Goal: Find specific page/section: Find specific page/section

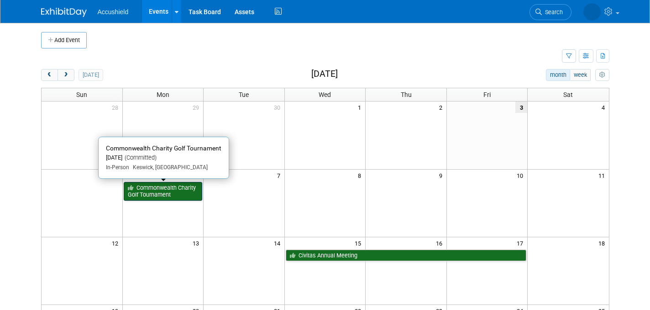
click at [173, 193] on link "Commonwealth Charity Golf Tournament" at bounding box center [163, 191] width 79 height 19
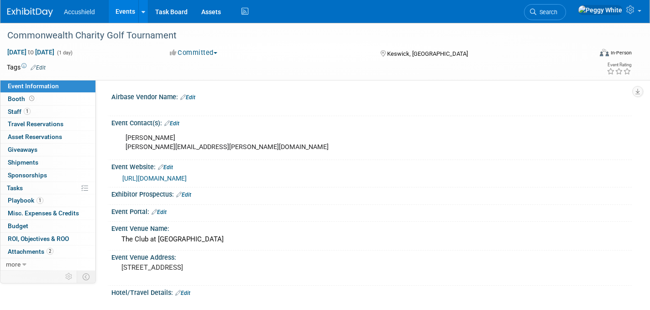
click at [27, 13] on img at bounding box center [30, 12] width 46 height 9
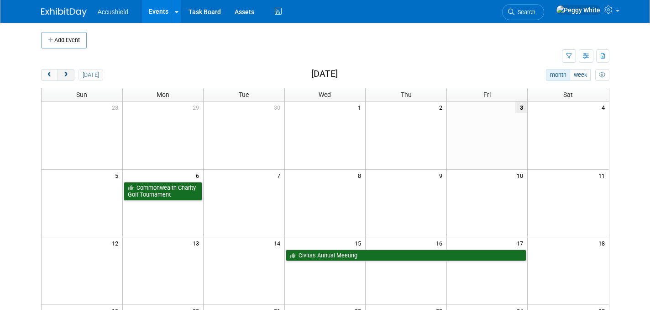
click at [68, 75] on span "next" at bounding box center [66, 75] width 7 height 6
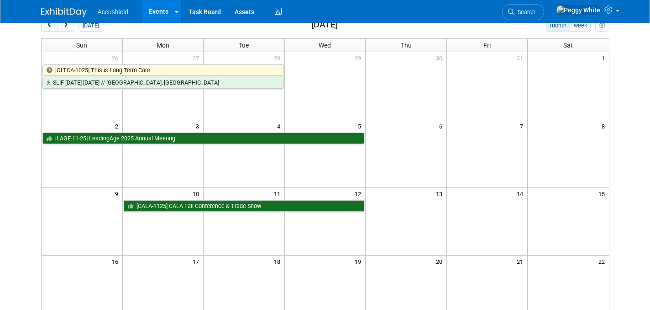
scroll to position [52, 0]
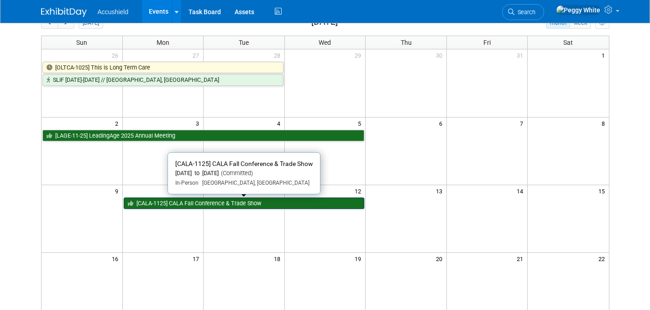
click at [270, 205] on link "[CALA-1125] CALA Fall Conference & Trade Show" at bounding box center [244, 203] width 241 height 12
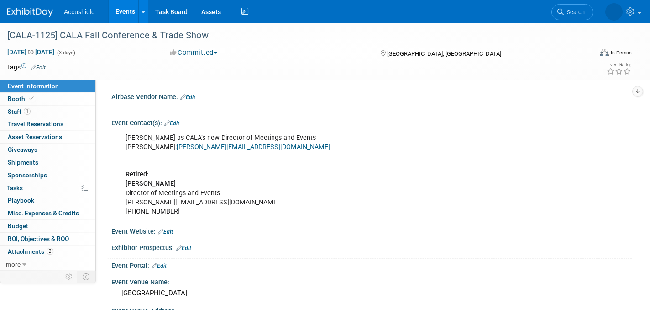
select select "Yes"
click at [14, 111] on span "Staff 1" at bounding box center [19, 111] width 23 height 7
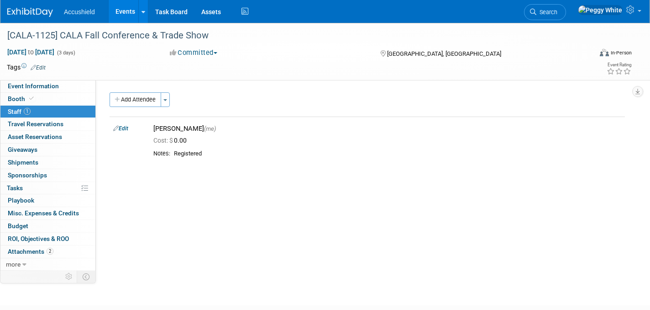
click at [56, 110] on link "1 Staff 1" at bounding box center [47, 111] width 95 height 12
click at [44, 10] on img at bounding box center [30, 12] width 46 height 9
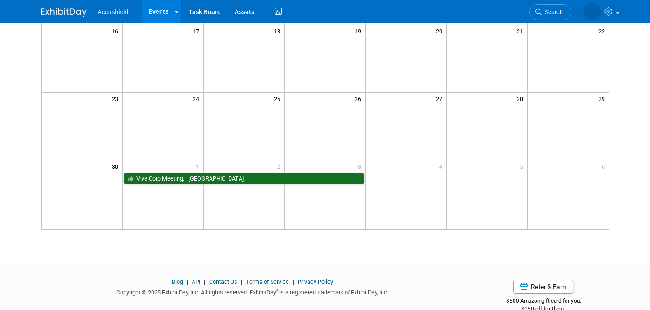
scroll to position [281, 0]
